Goal: Complete application form

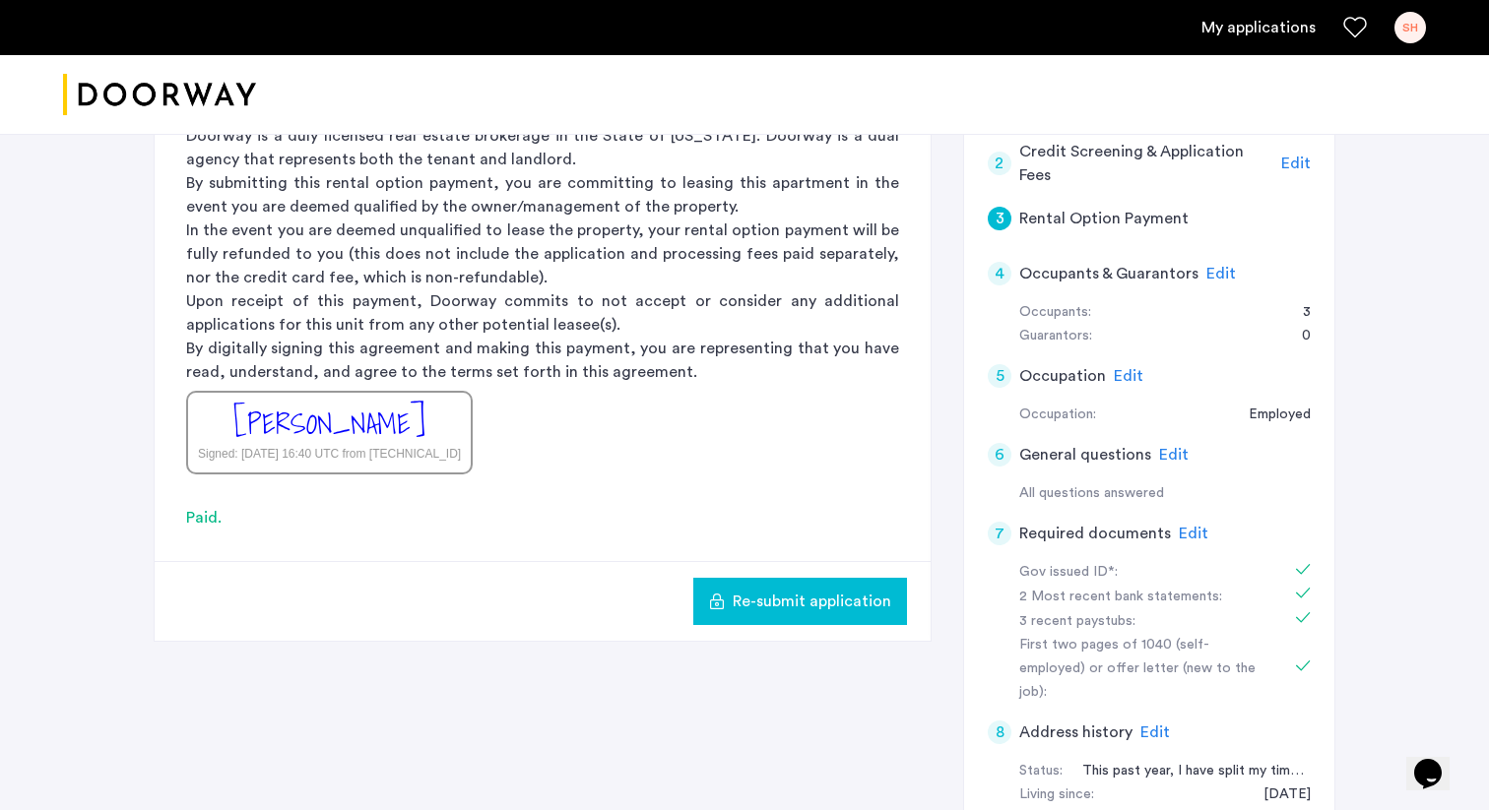
scroll to position [227, 0]
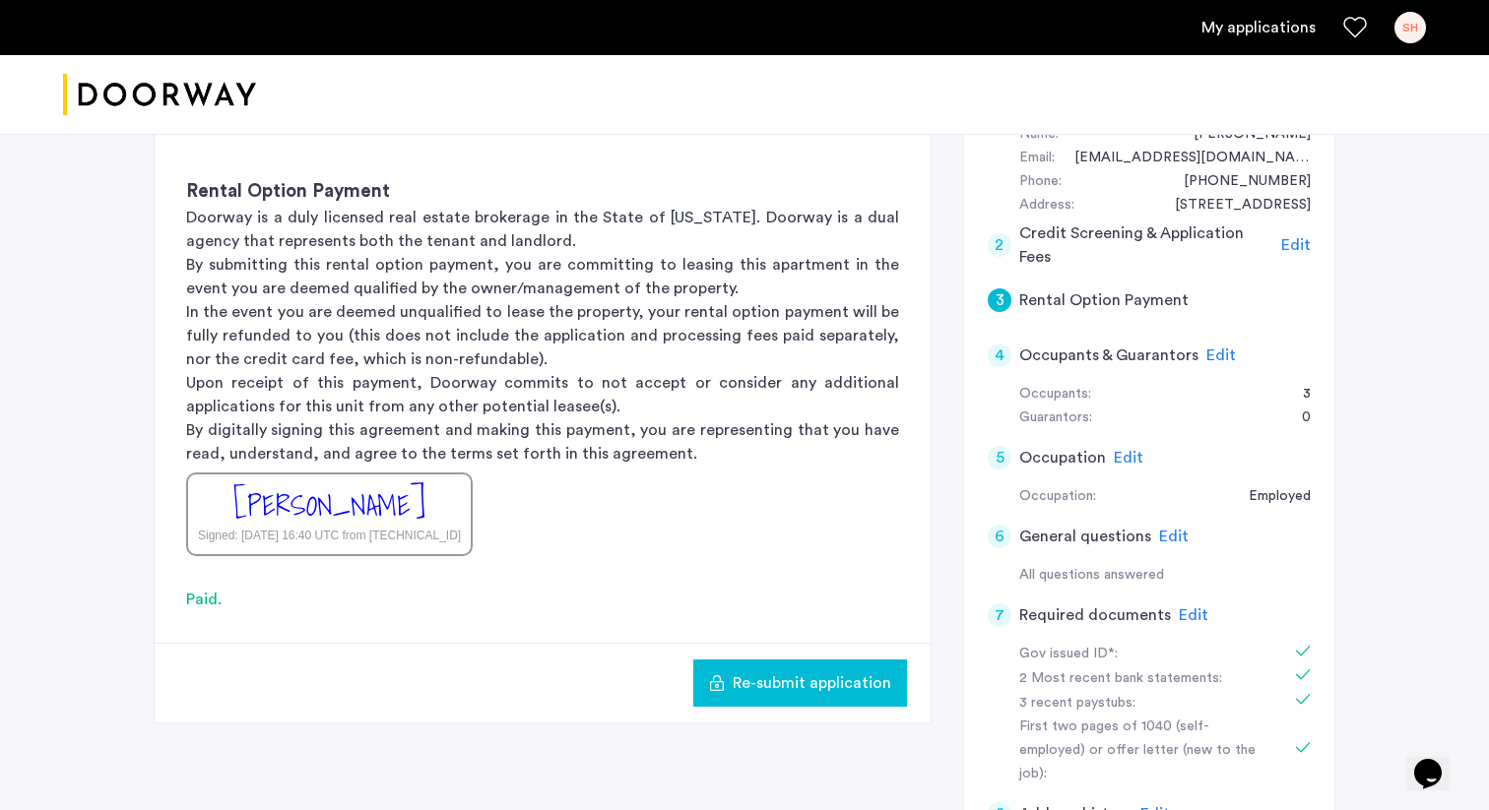
click at [1257, 30] on link "My applications" at bounding box center [1258, 28] width 114 height 24
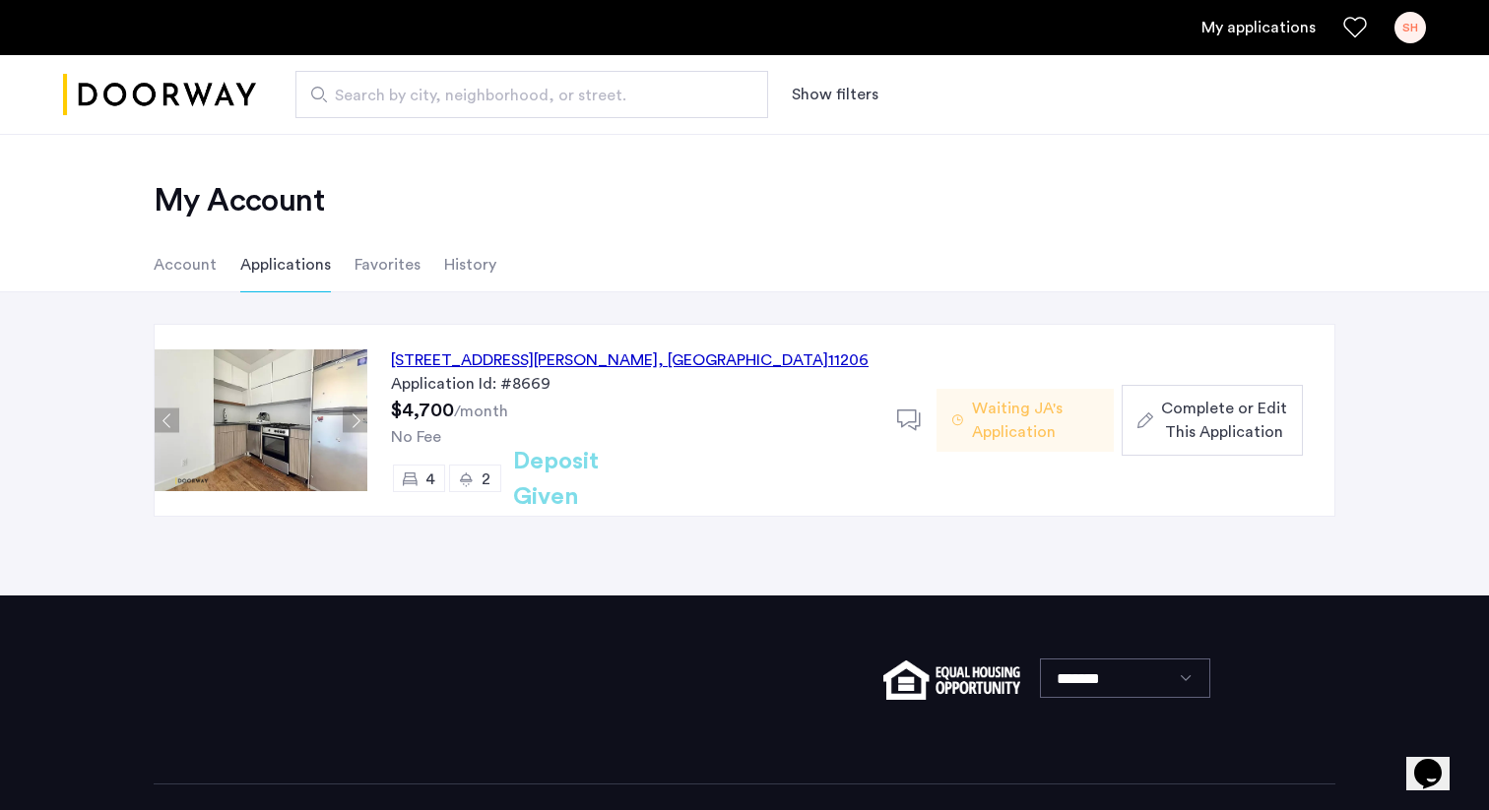
click at [1036, 420] on span "Waiting JA's Application" at bounding box center [1035, 420] width 126 height 47
click at [1238, 424] on span "Complete or Edit This Application" at bounding box center [1224, 420] width 126 height 47
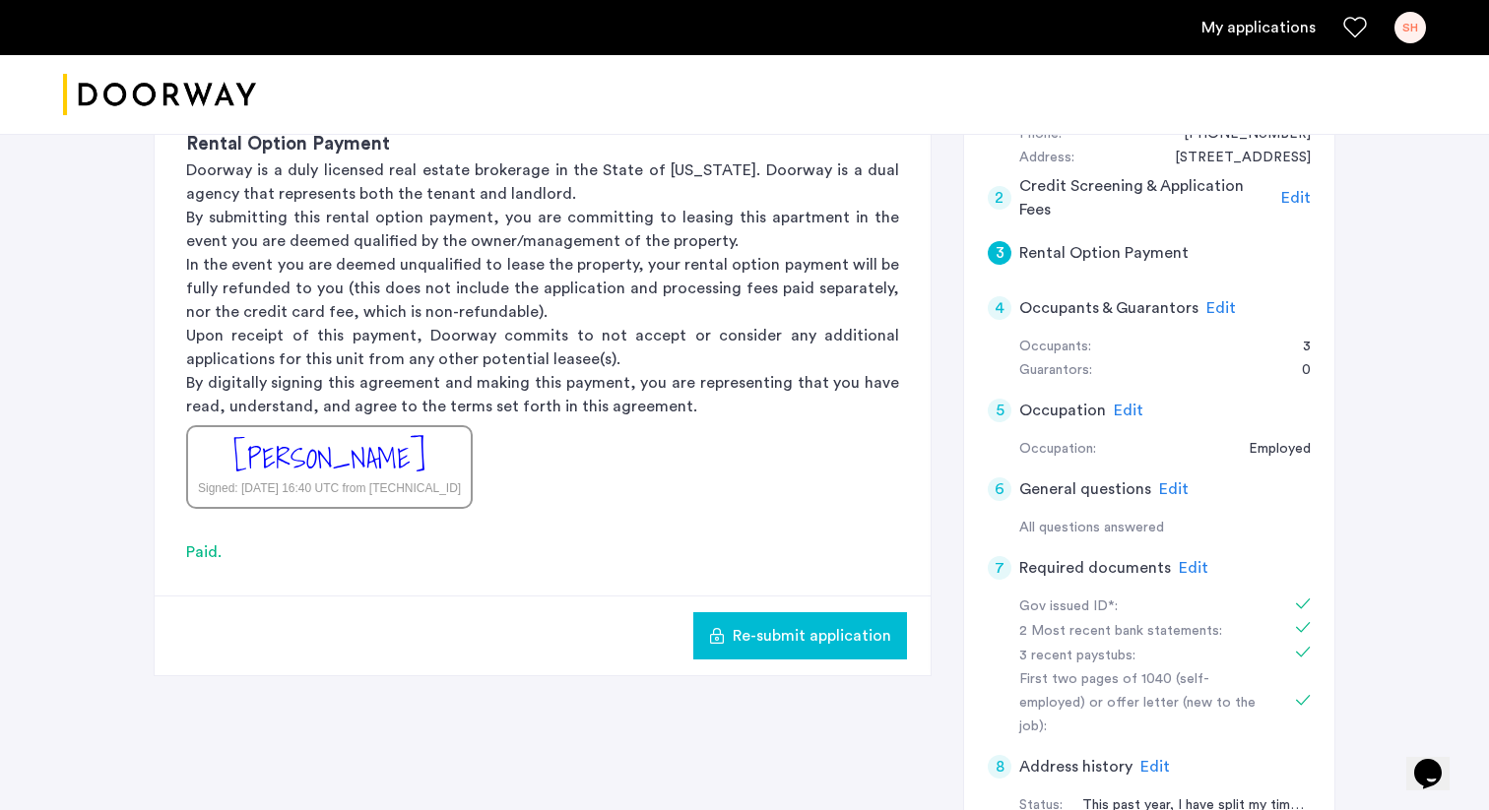
scroll to position [244, 0]
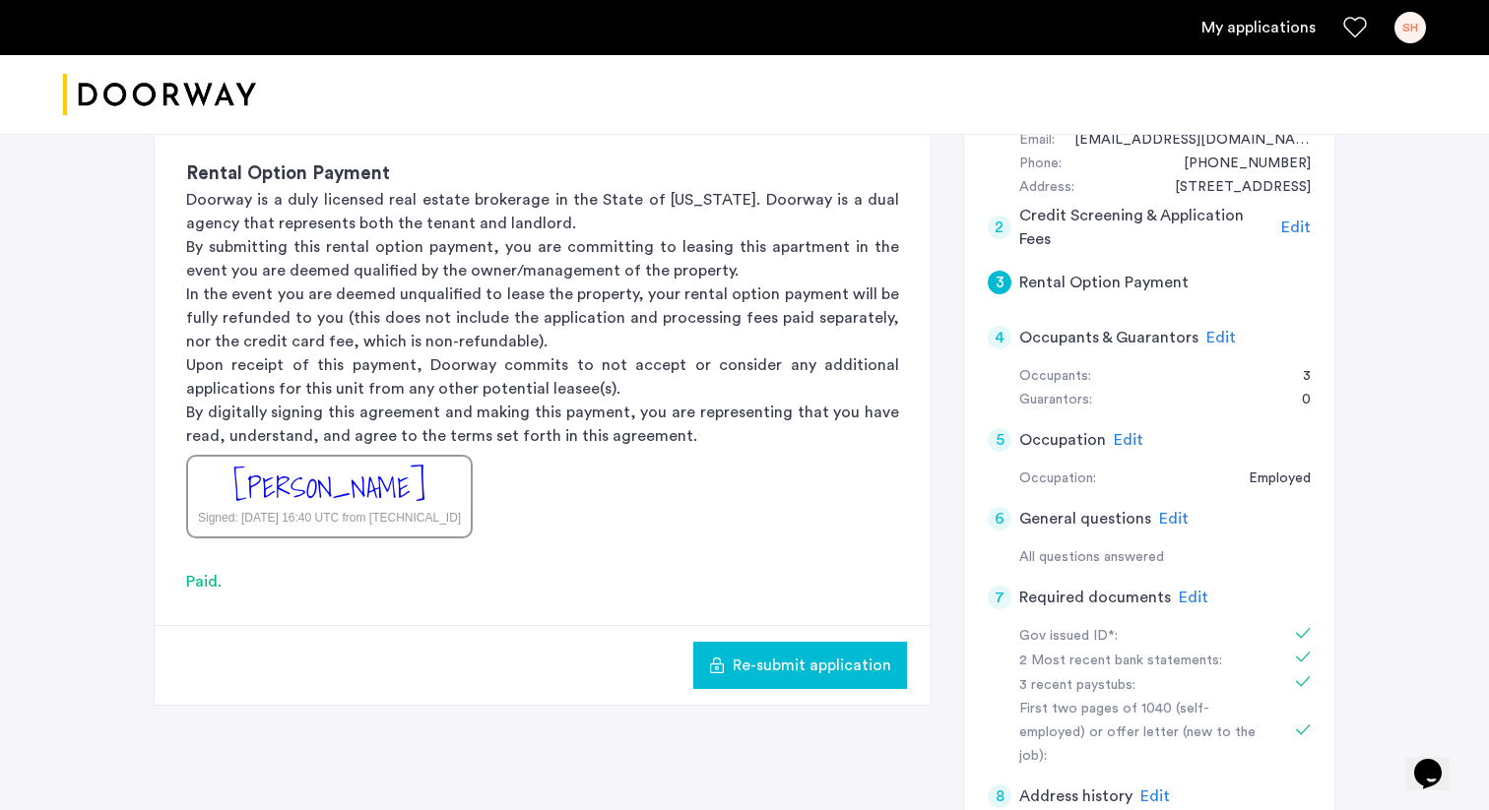
click at [999, 283] on div "3" at bounding box center [1000, 283] width 24 height 24
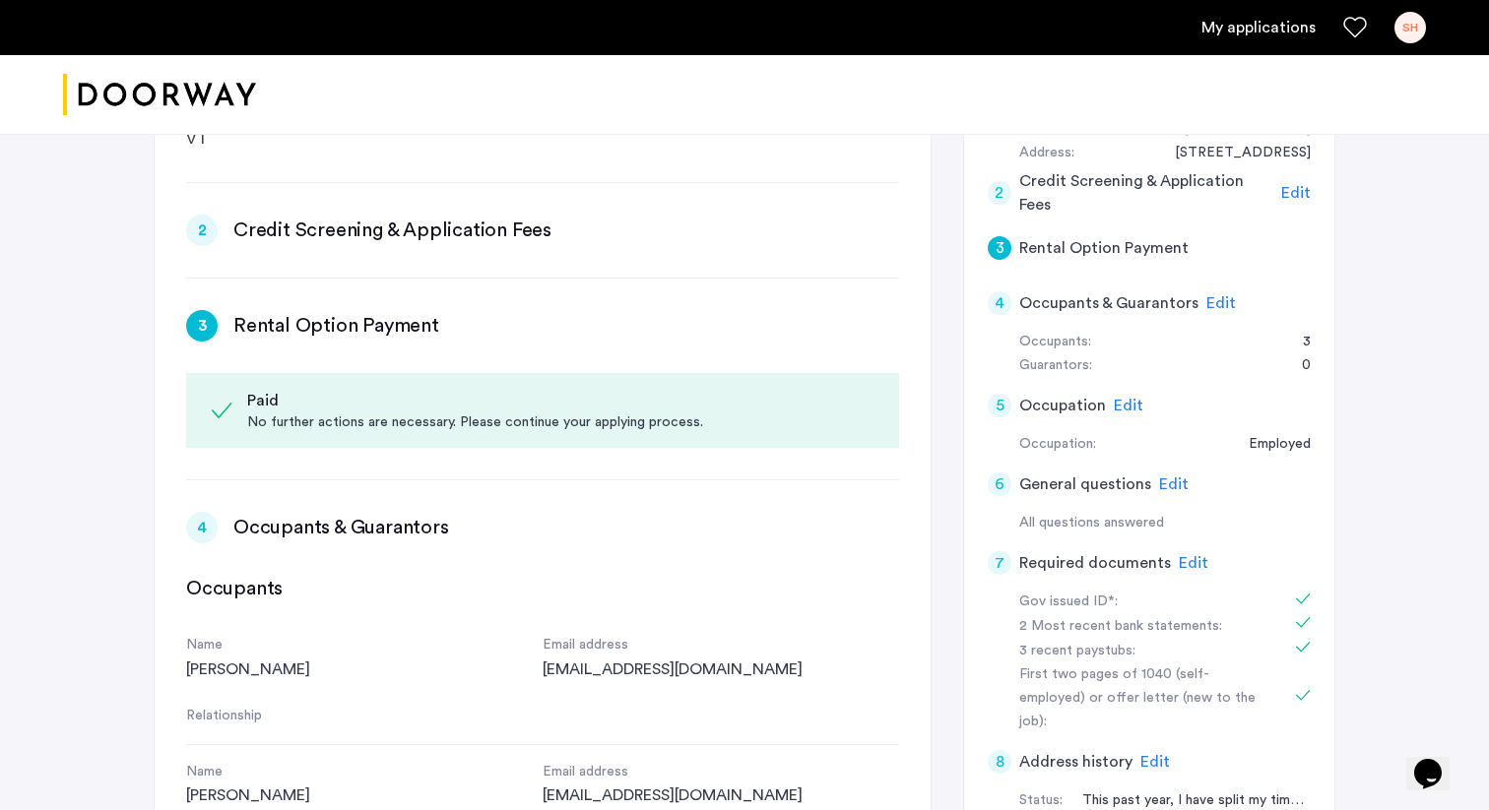
scroll to position [349, 0]
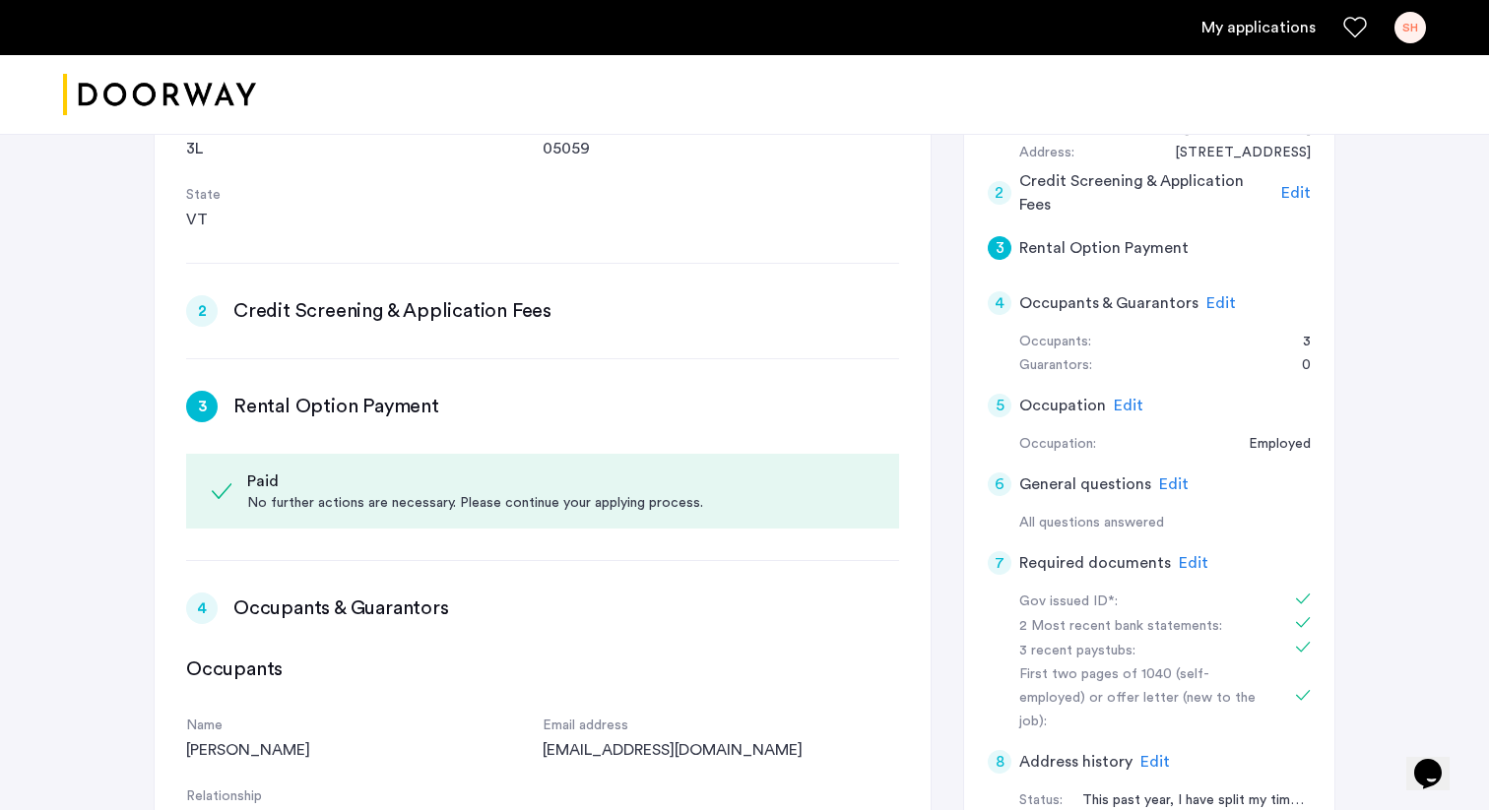
click at [205, 311] on div "2" at bounding box center [202, 311] width 32 height 32
click at [303, 311] on h3 "Credit Screening & Application Fees" at bounding box center [392, 311] width 318 height 28
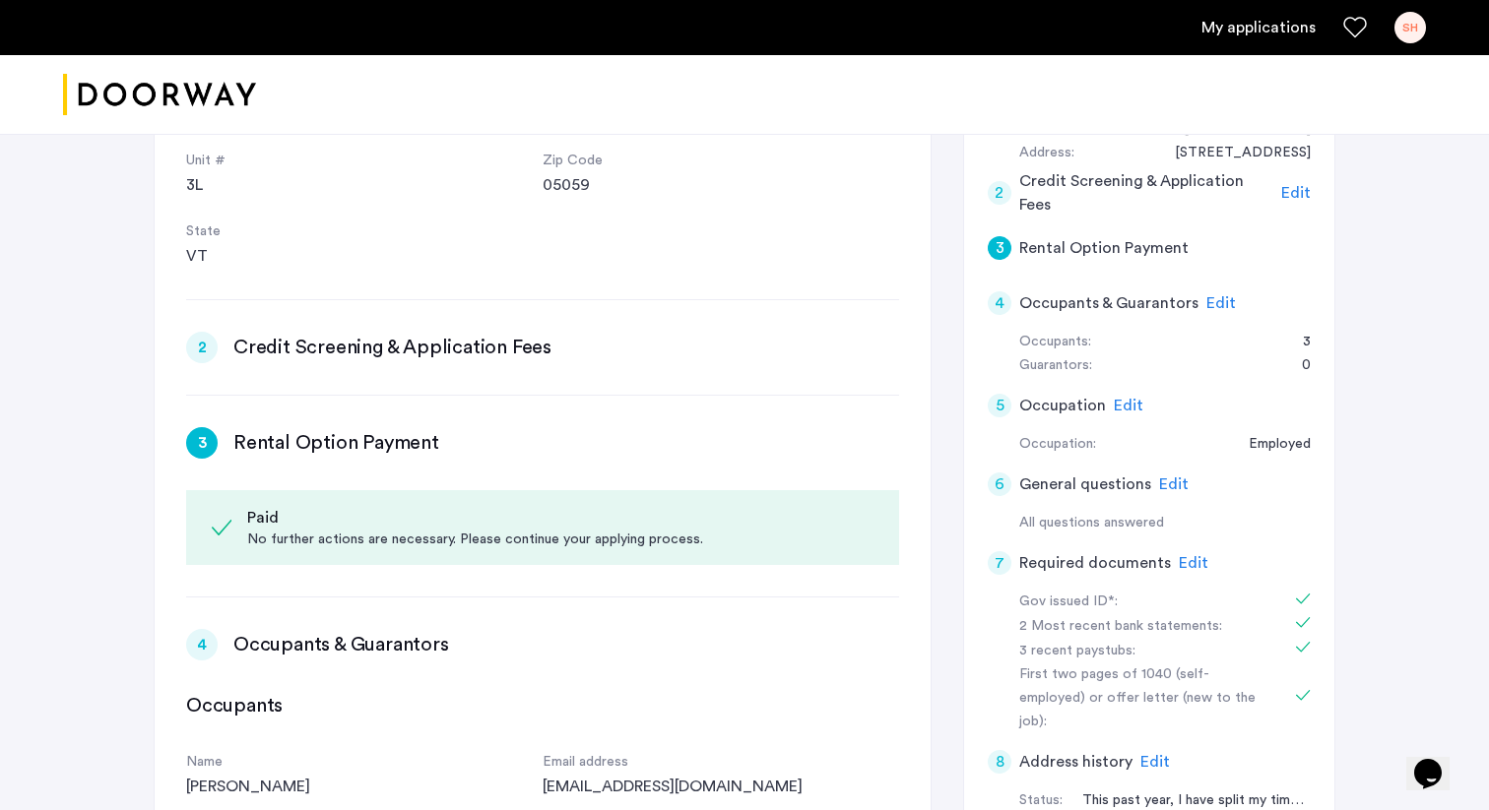
scroll to position [75, 0]
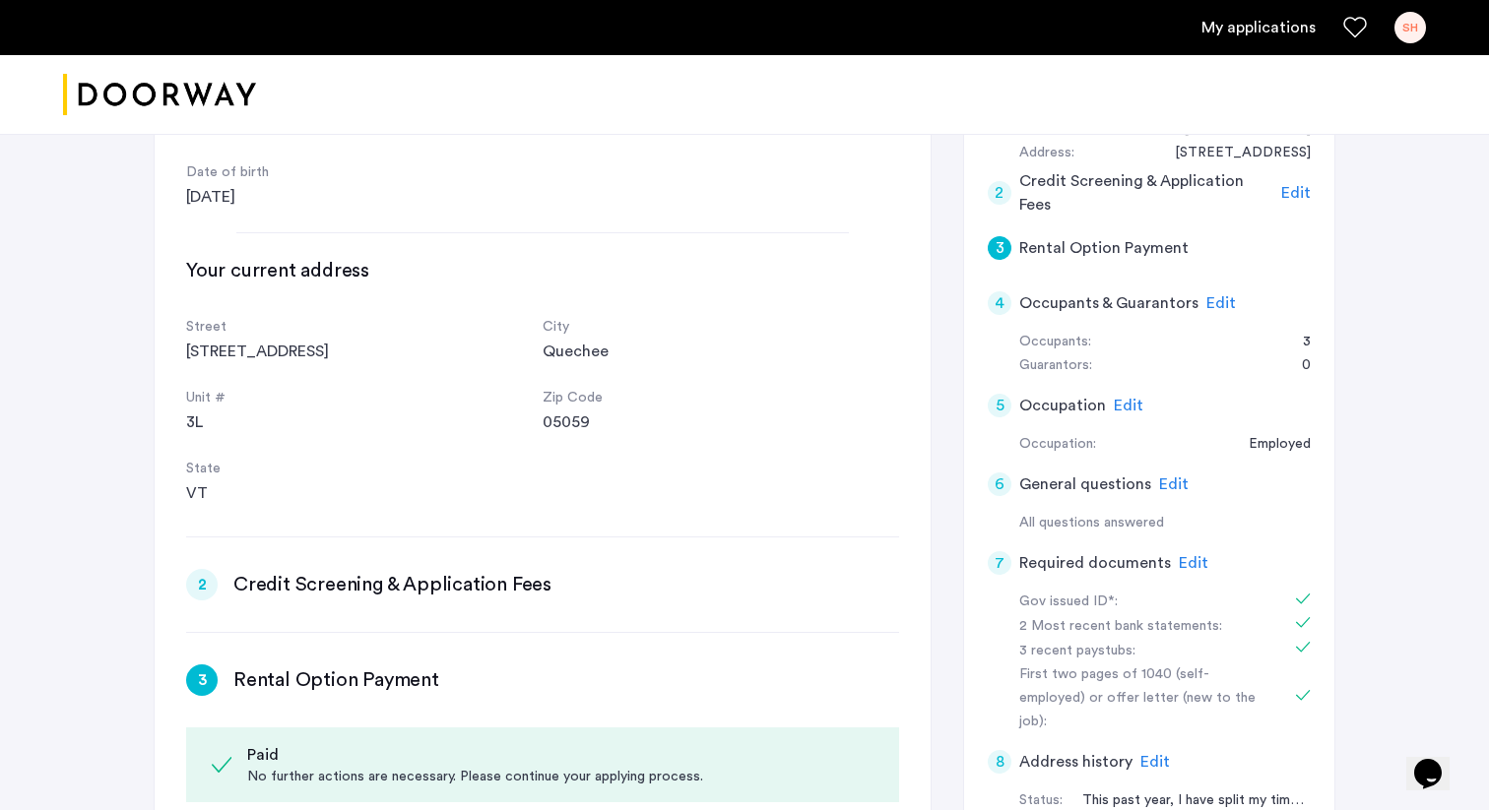
click at [1243, 29] on link "My applications" at bounding box center [1258, 28] width 114 height 24
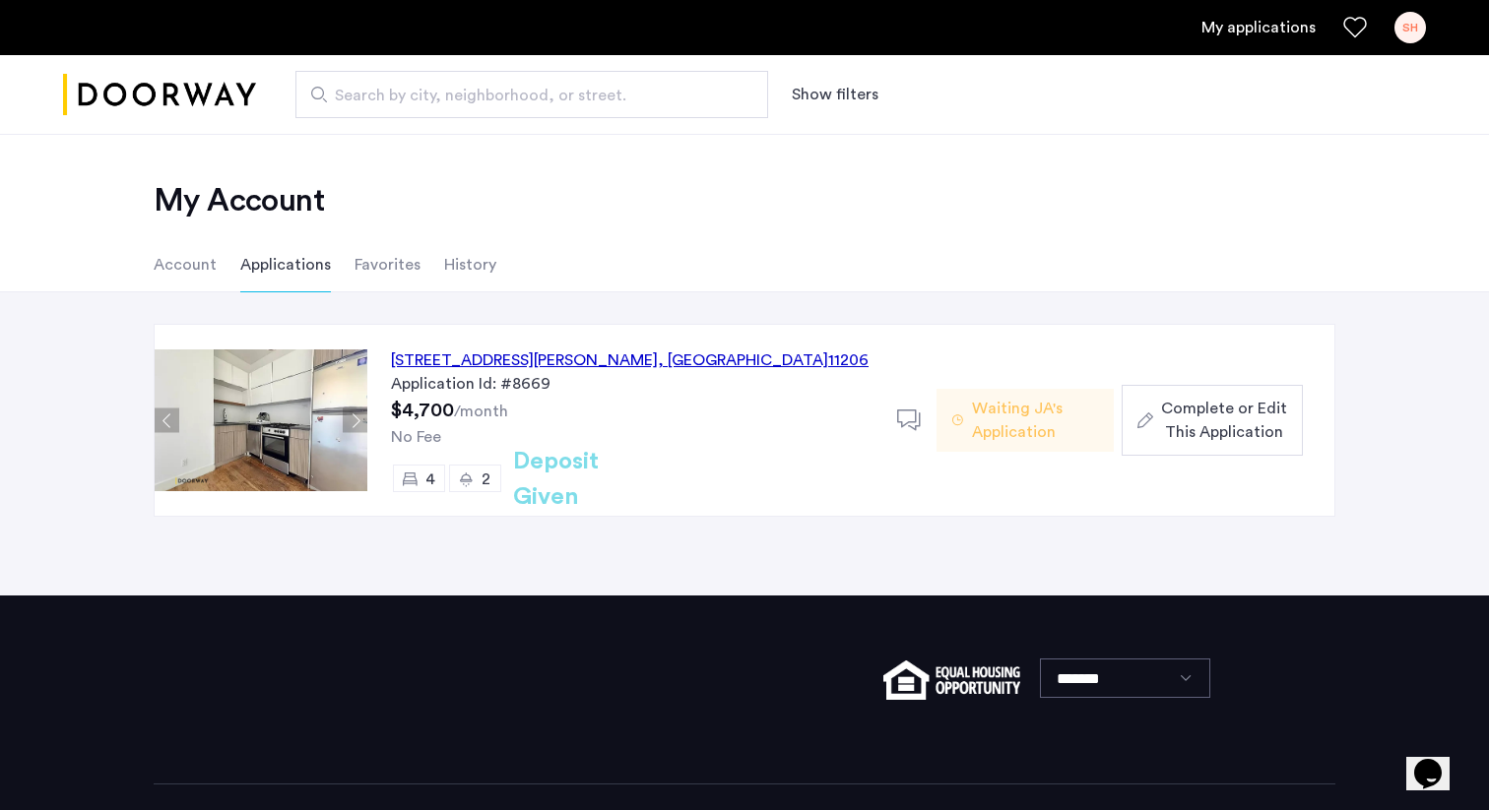
scroll to position [72, 0]
